Goal: Task Accomplishment & Management: Manage account settings

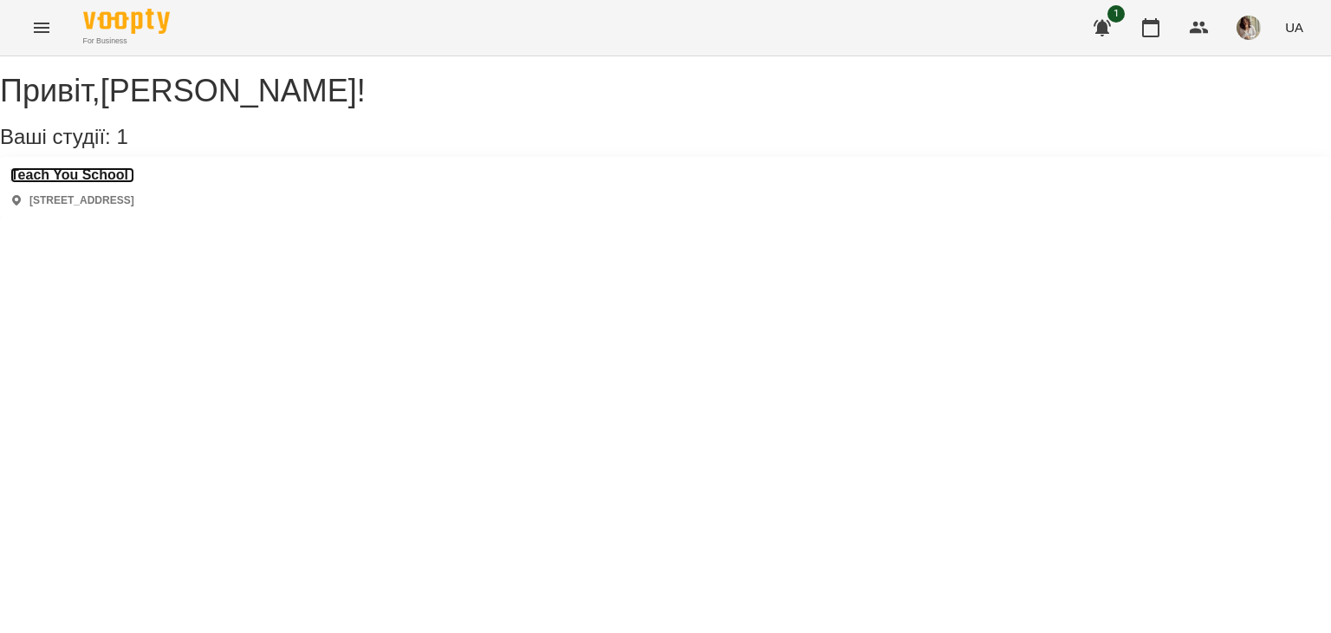
click at [134, 183] on h3 "Teach You School" at bounding box center [72, 175] width 124 height 16
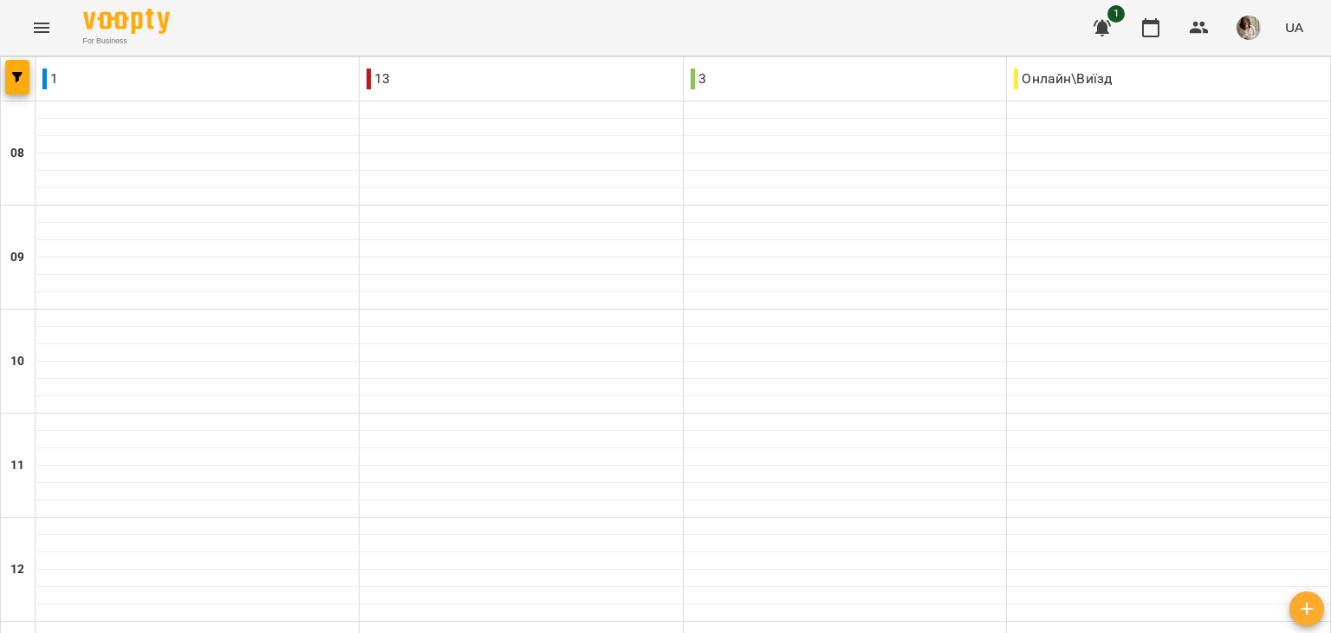
scroll to position [749, 0]
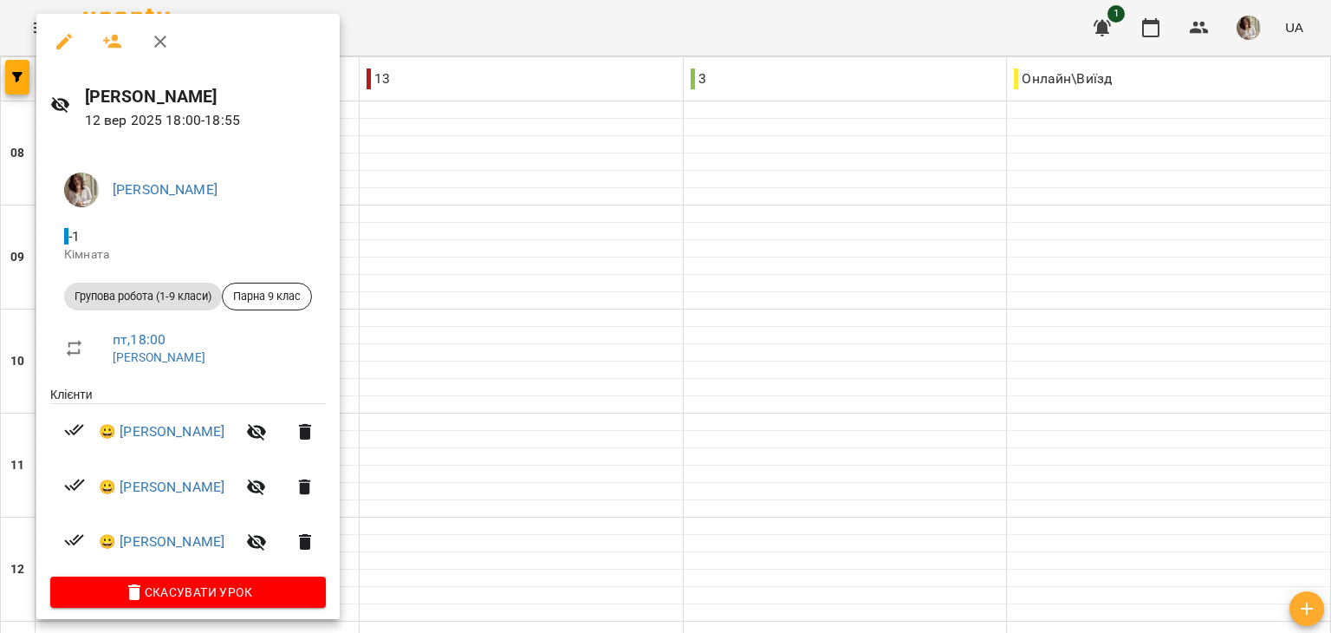
click at [483, 360] on div at bounding box center [665, 316] width 1331 height 633
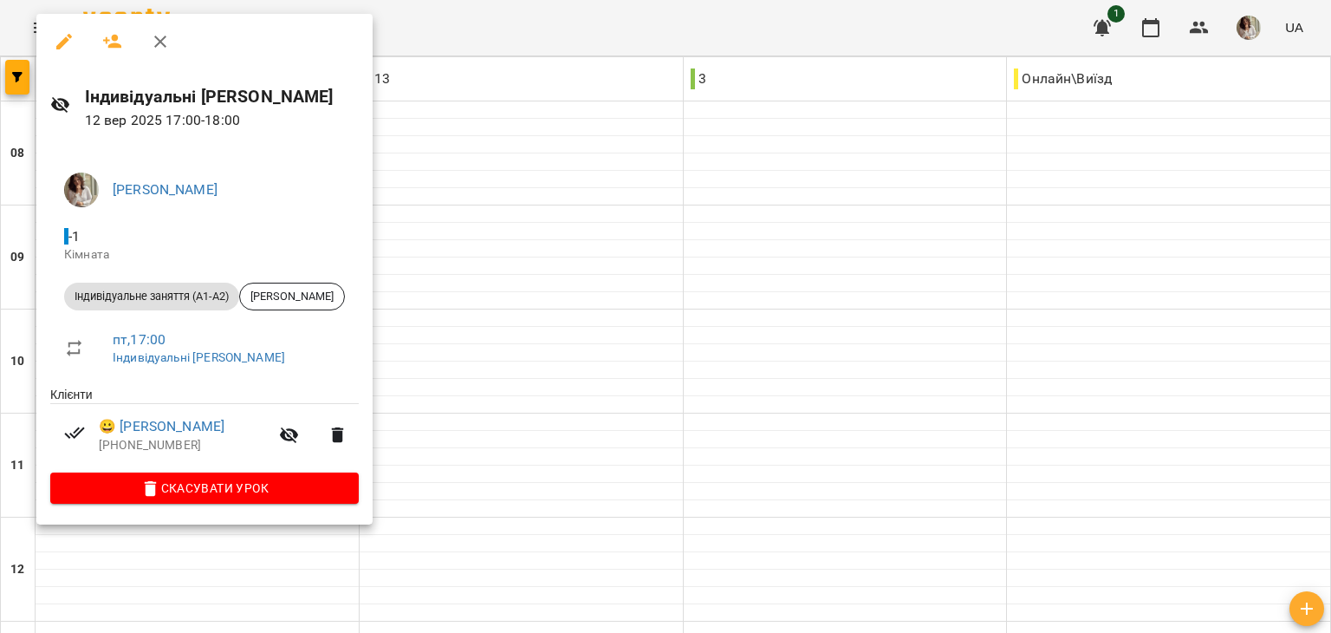
click at [505, 288] on div at bounding box center [665, 316] width 1331 height 633
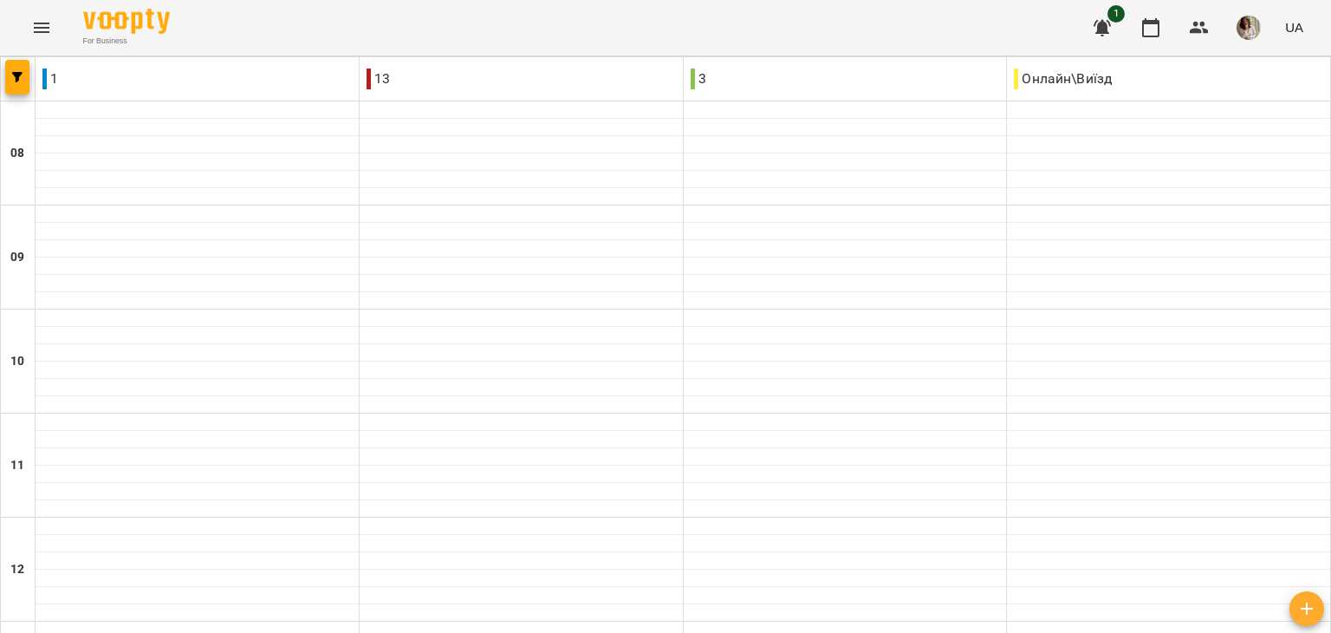
scroll to position [936, 0]
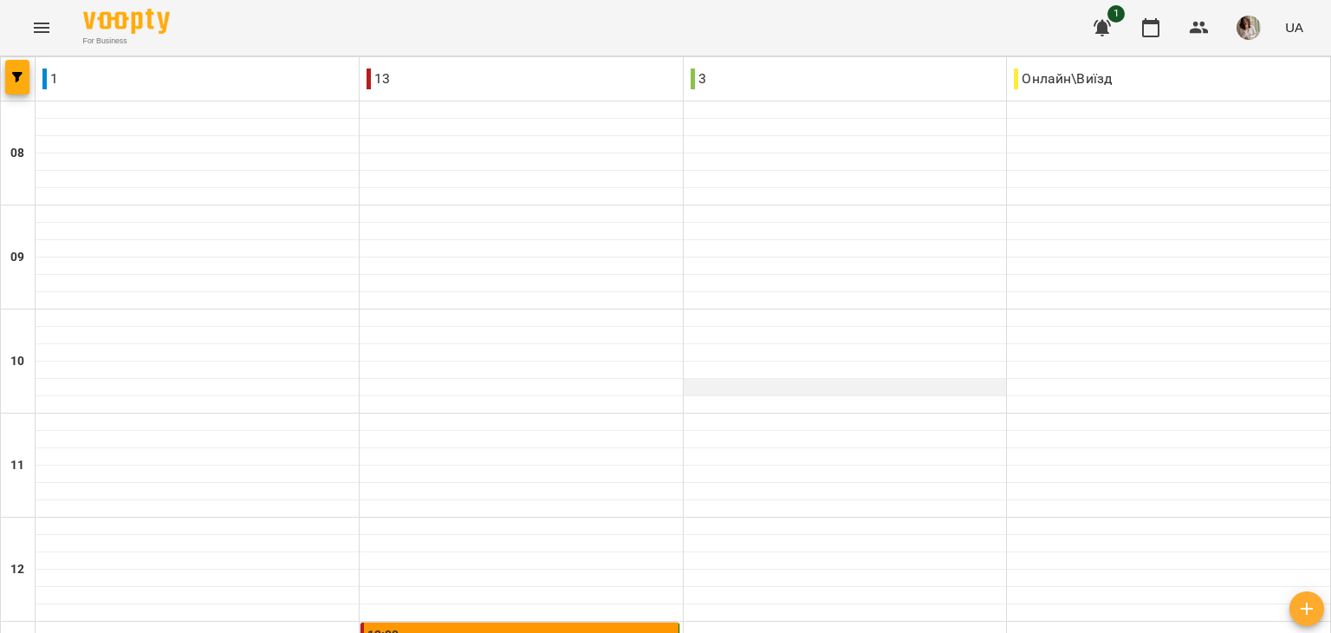
scroll to position [526, 0]
type input "**********"
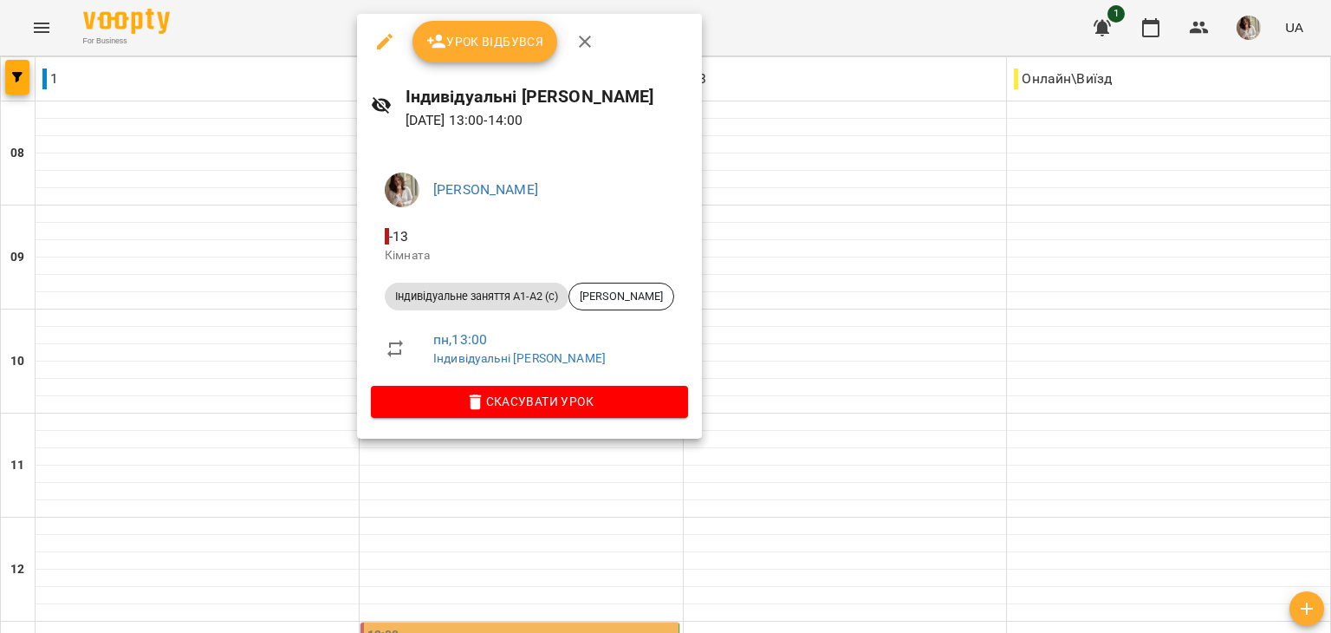
click at [786, 257] on div at bounding box center [665, 316] width 1331 height 633
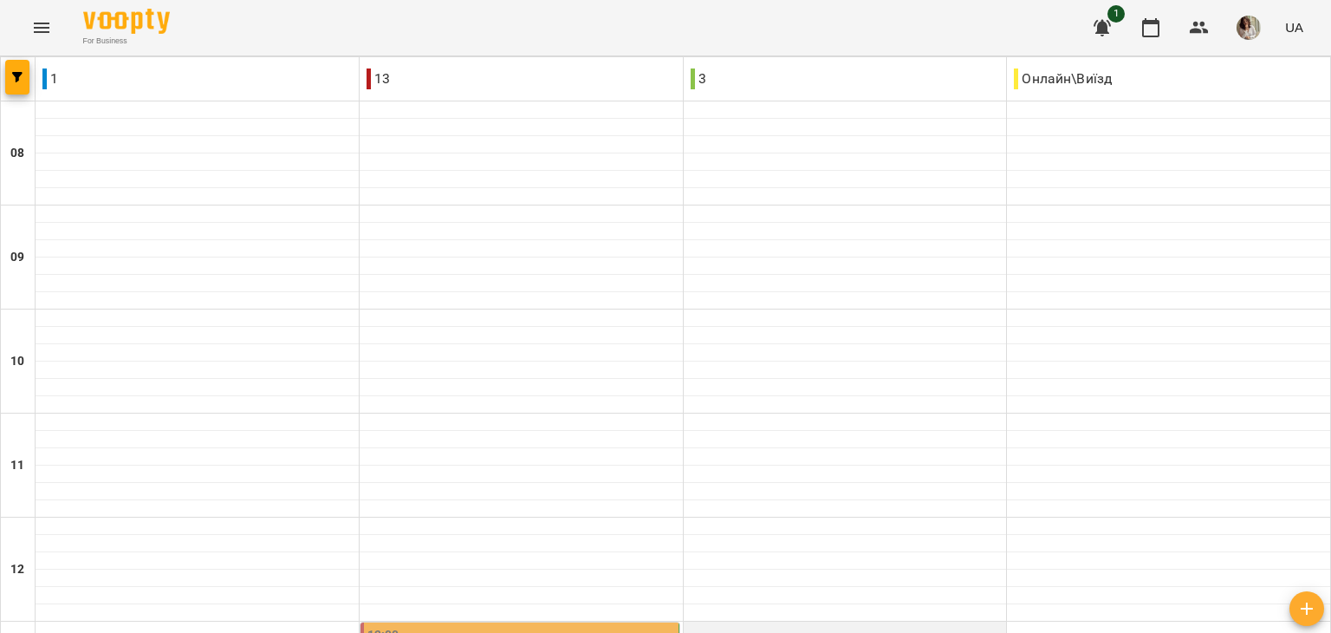
scroll to position [506, 0]
